Goal: Task Accomplishment & Management: Complete application form

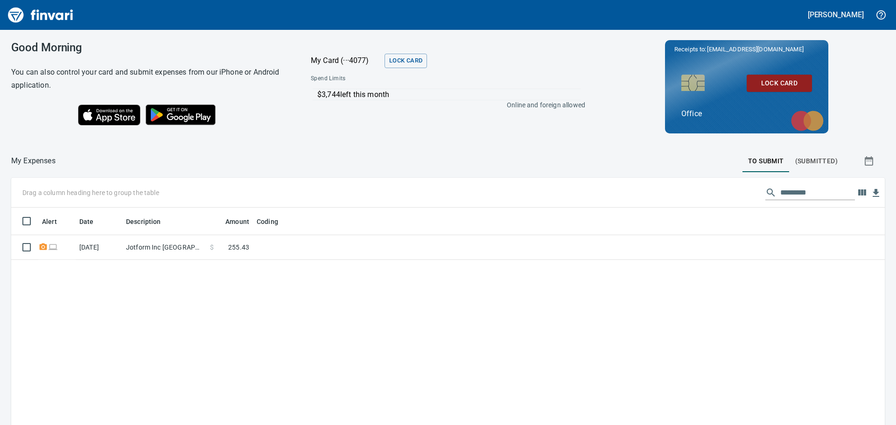
scroll to position [316, 860]
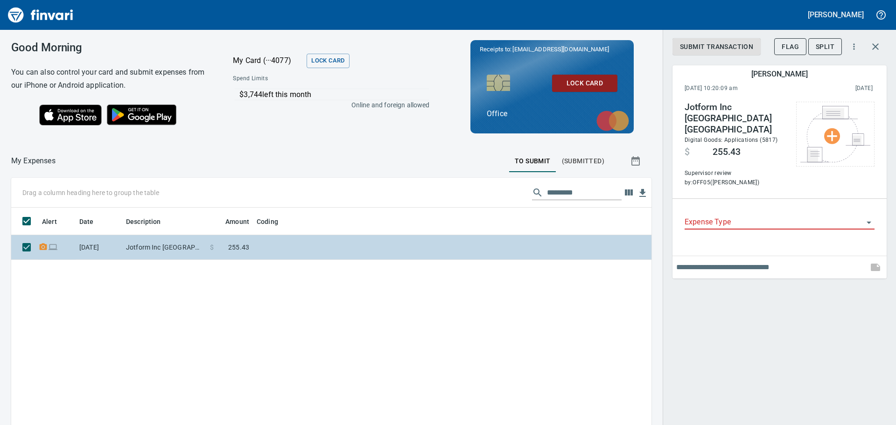
scroll to position [316, 626]
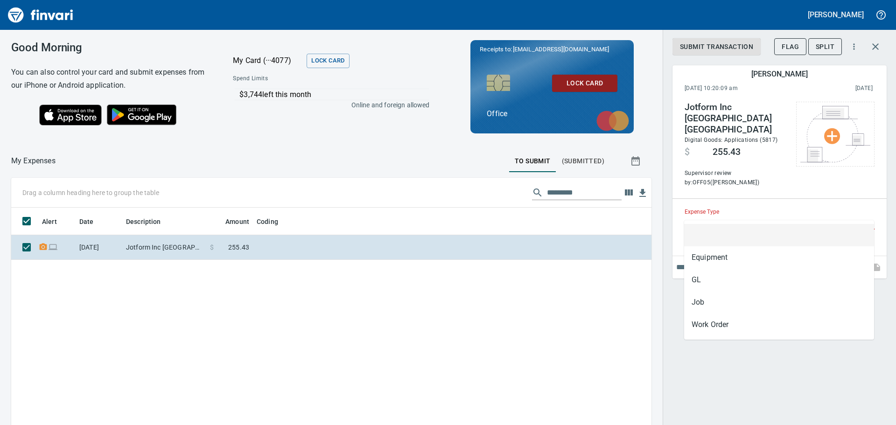
click at [733, 216] on input "Expense Type" at bounding box center [774, 222] width 179 height 13
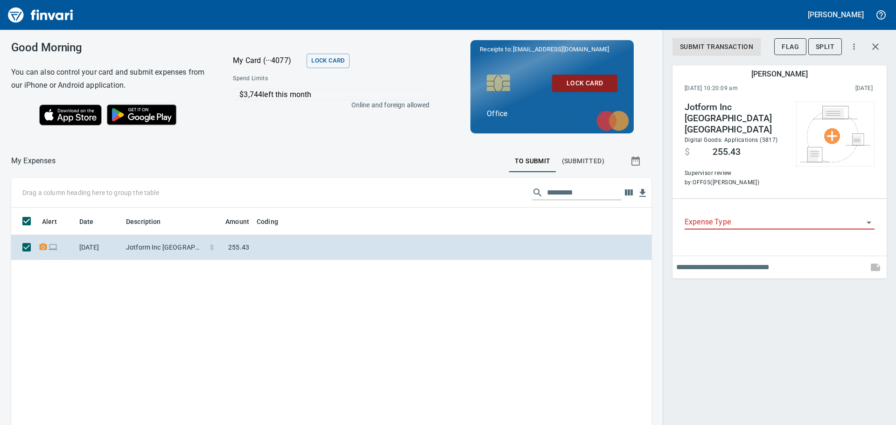
click at [866, 217] on icon "Open" at bounding box center [869, 222] width 11 height 11
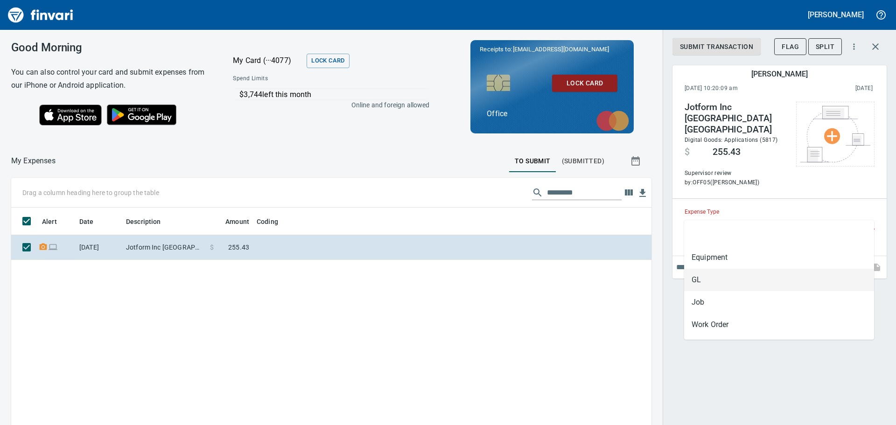
click at [731, 280] on li "GL" at bounding box center [779, 280] width 190 height 22
type input "**"
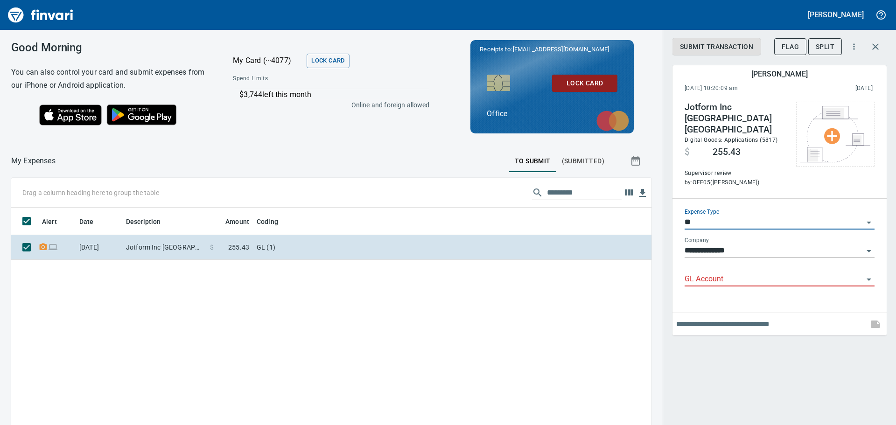
click at [766, 266] on div "GL Account" at bounding box center [780, 276] width 190 height 21
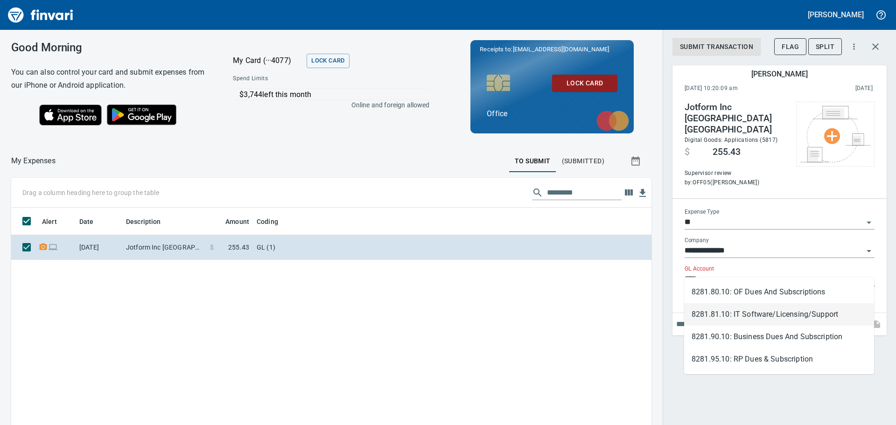
click at [759, 318] on li "8281.81.10: IT Software/Licensing/Support" at bounding box center [779, 314] width 190 height 22
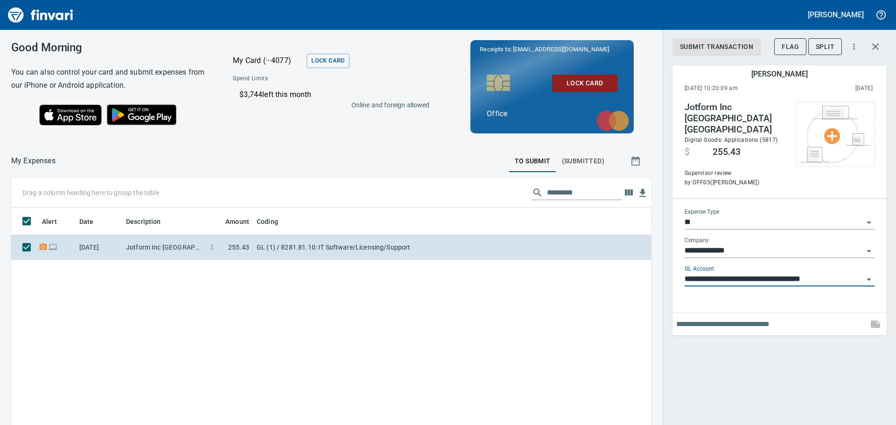
type input "**********"
click at [718, 317] on input "text" at bounding box center [770, 324] width 188 height 15
type input "**********"
click at [788, 357] on div "**********" at bounding box center [779, 212] width 233 height 425
click at [855, 44] on icon "button" at bounding box center [854, 46] width 9 height 9
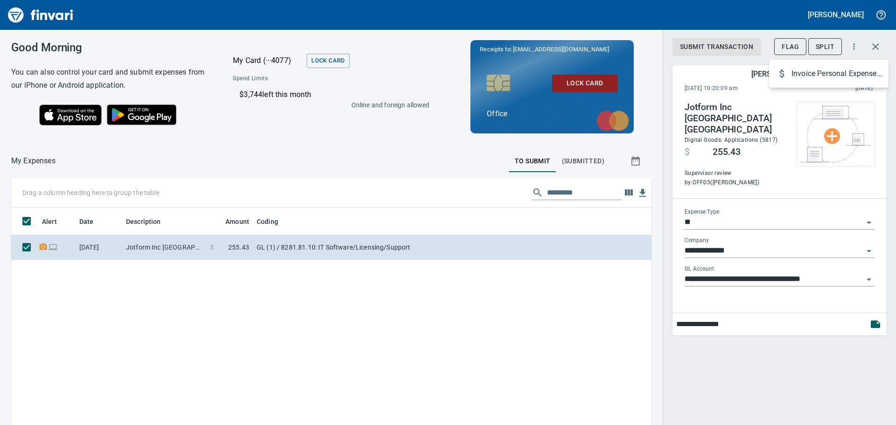
click at [701, 25] on div at bounding box center [448, 212] width 896 height 425
click at [706, 48] on span "Submit Transaction" at bounding box center [716, 47] width 73 height 12
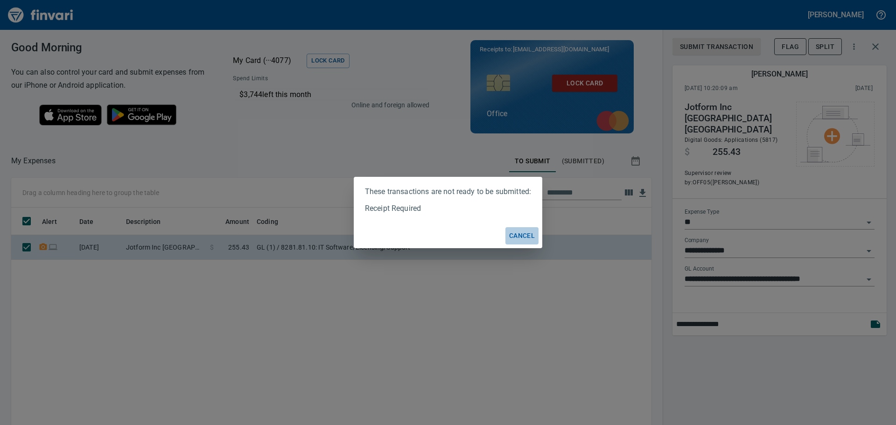
click at [521, 241] on span "Cancel" at bounding box center [522, 236] width 26 height 12
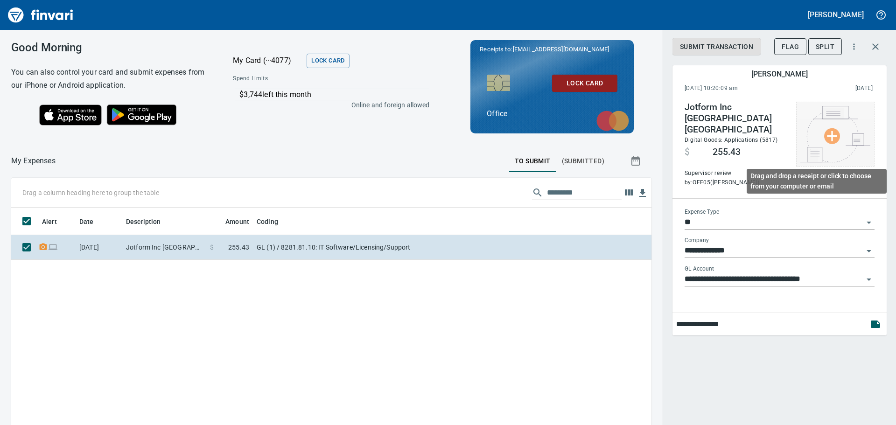
click at [836, 133] on img at bounding box center [836, 134] width 70 height 56
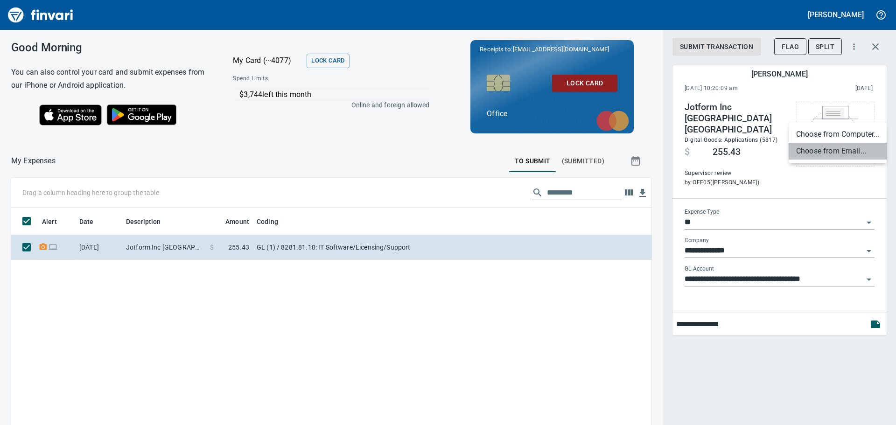
click at [821, 155] on li "Choose from Email..." at bounding box center [838, 151] width 98 height 17
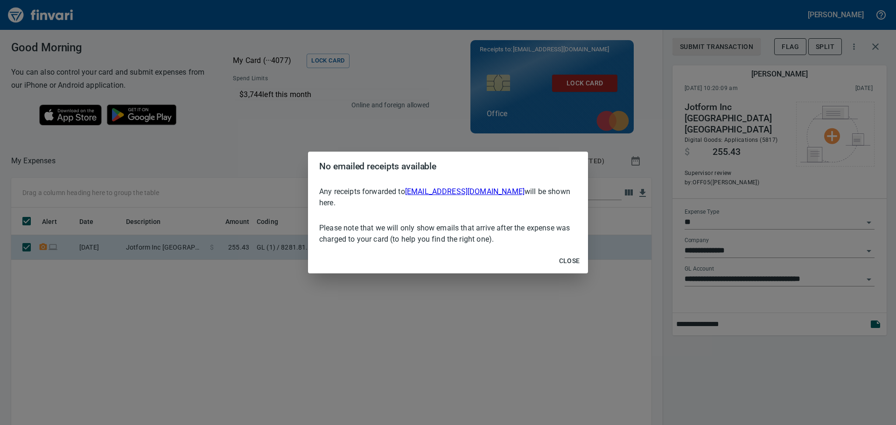
click at [574, 258] on span "Close" at bounding box center [569, 261] width 22 height 12
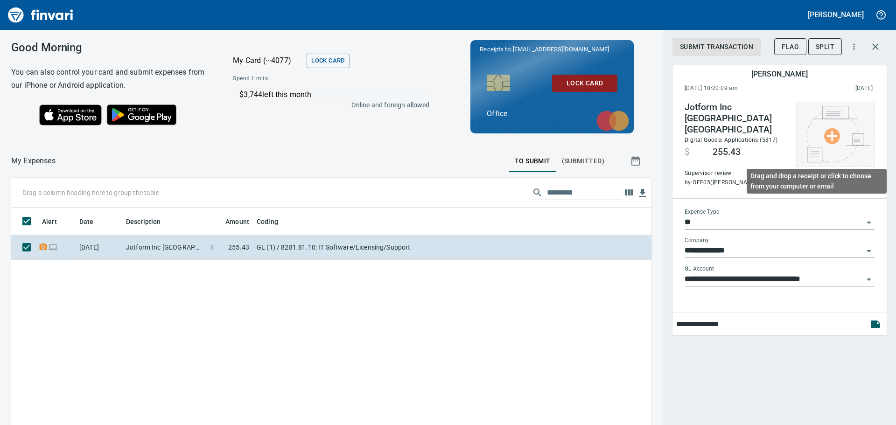
click at [828, 144] on img at bounding box center [836, 134] width 70 height 56
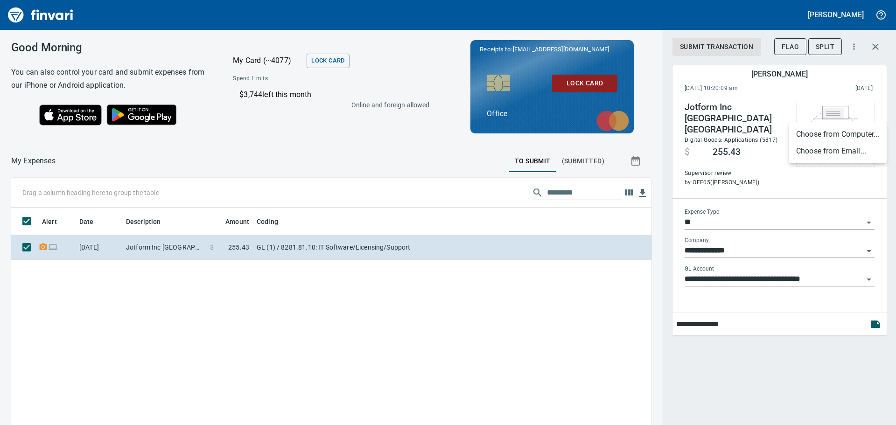
click at [824, 132] on li "Choose from Computer..." at bounding box center [838, 134] width 98 height 17
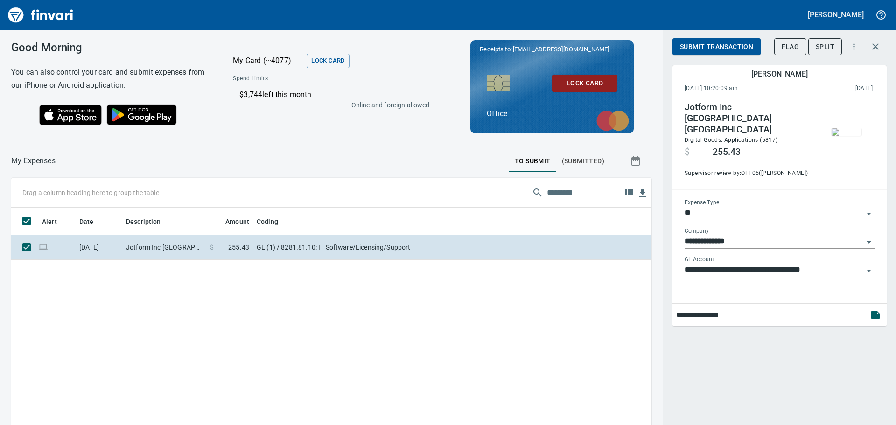
click at [704, 50] on span "Submit Transaction" at bounding box center [716, 47] width 73 height 12
